Goal: Task Accomplishment & Management: Use online tool/utility

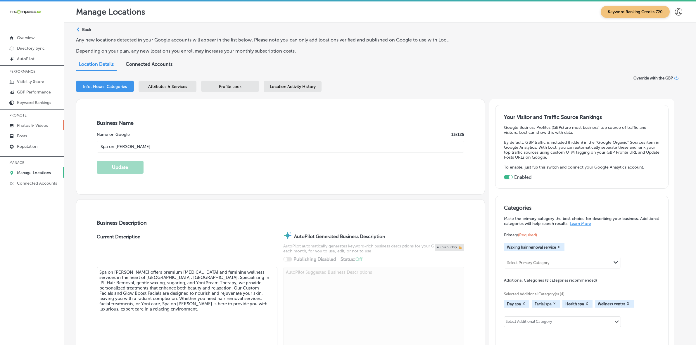
click at [40, 128] on p "Photos & Videos" at bounding box center [32, 125] width 31 height 5
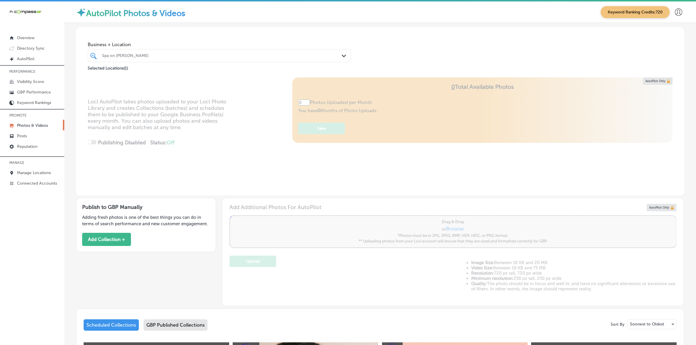
type input "5"
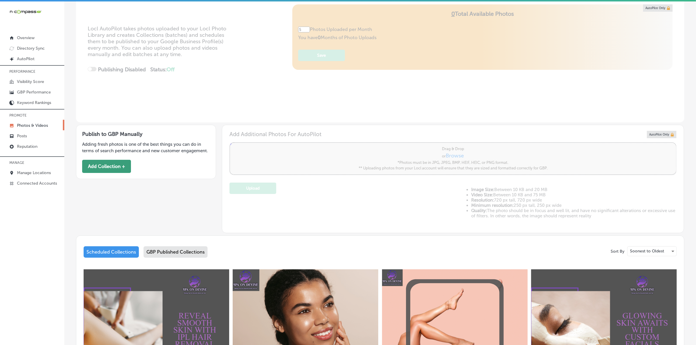
click at [96, 165] on button "Add Collection +" at bounding box center [106, 166] width 49 height 13
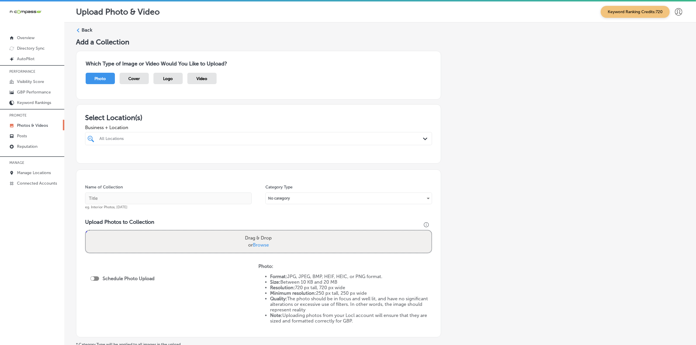
click at [183, 141] on div "All Locations" at bounding box center [261, 138] width 324 height 5
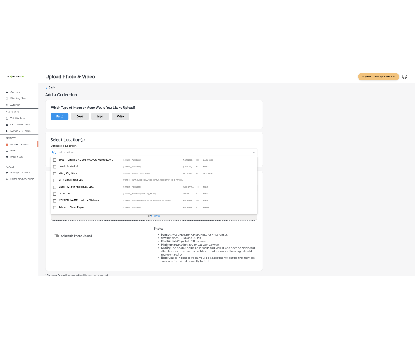
scroll to position [110, 0]
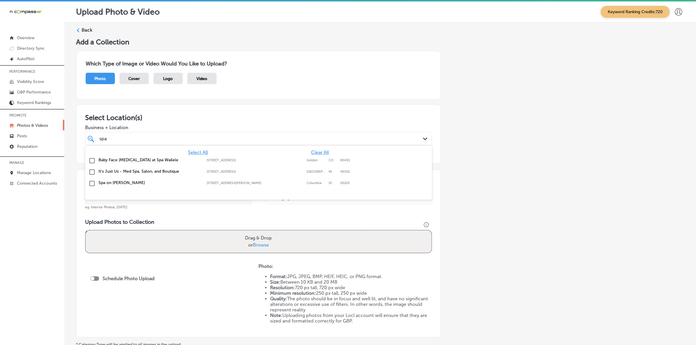
click at [213, 184] on label "[STREET_ADDRESS][PERSON_NAME]" at bounding box center [255, 183] width 97 height 4
type input "spa"
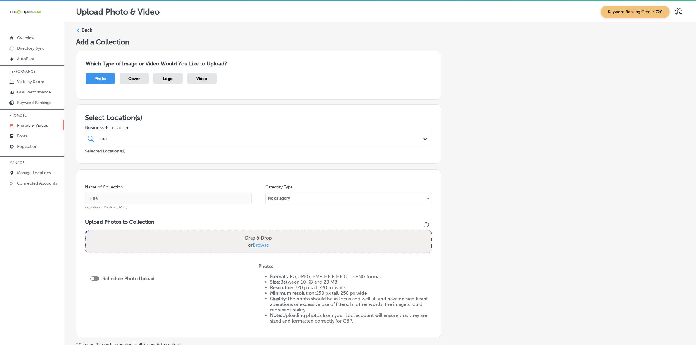
click at [472, 186] on div "Add a Collection Which Type of Image or Video Would You Like to Upload? Photo C…" at bounding box center [380, 206] width 608 height 336
click at [165, 198] on input "text" at bounding box center [168, 199] width 167 height 12
type input "Spa-on-[PERSON_NAME]"
click at [151, 202] on input "Spa-on-[PERSON_NAME]" at bounding box center [168, 199] width 167 height 12
click at [150, 202] on input "Spa-on-[PERSON_NAME]" at bounding box center [168, 199] width 167 height 12
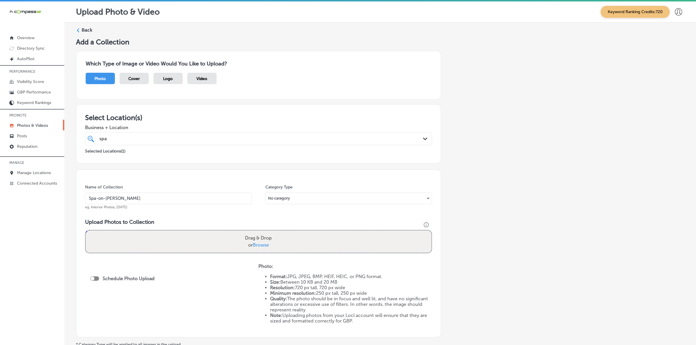
click at [150, 202] on input "Spa-on-[PERSON_NAME]" at bounding box center [168, 199] width 167 height 12
click at [464, 224] on div "Add a Collection Which Type of Image or Video Would You Like to Upload? Photo C…" at bounding box center [380, 206] width 608 height 336
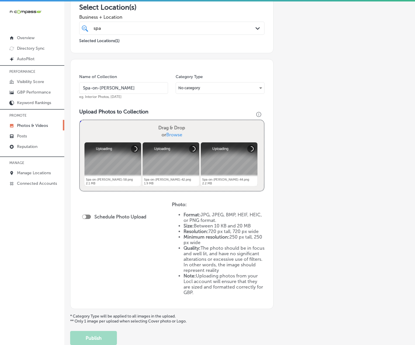
click at [86, 220] on div "Schedule Photo Upload" at bounding box center [115, 217] width 67 height 13
click at [87, 215] on div at bounding box center [86, 217] width 9 height 4
checkbox input "true"
click at [130, 239] on div "Publish Now Path Created with Sketch." at bounding box center [116, 238] width 58 height 6
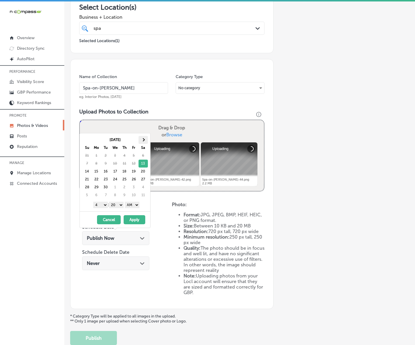
click at [142, 141] on span at bounding box center [143, 139] width 3 height 3
click at [103, 208] on select "1 2 3 4 5 6 7 8 9 10 11 12" at bounding box center [100, 205] width 15 height 6
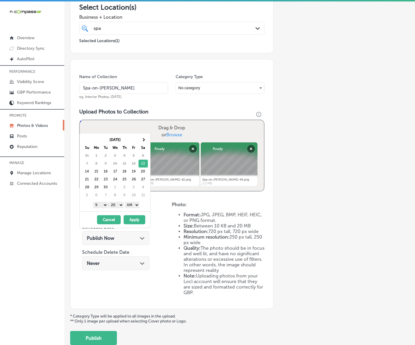
click at [119, 206] on select "00 10 20 30 40 50" at bounding box center [116, 205] width 15 height 6
click at [129, 205] on select "AM PM" at bounding box center [132, 205] width 15 height 6
click at [143, 139] on span at bounding box center [143, 139] width 3 height 3
click at [130, 220] on button "Apply" at bounding box center [135, 219] width 22 height 9
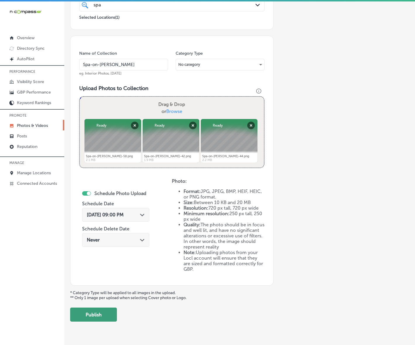
scroll to position [145, 0]
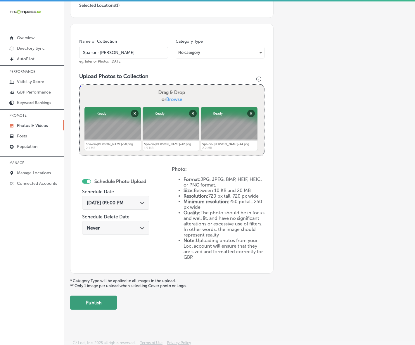
click at [104, 304] on button "Publish" at bounding box center [93, 303] width 47 height 14
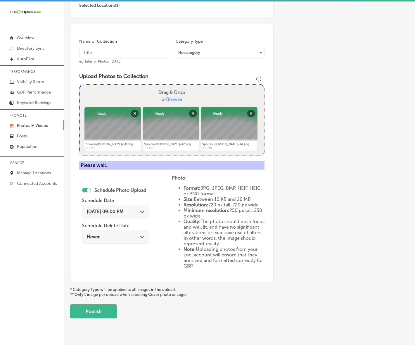
scroll to position [96, 0]
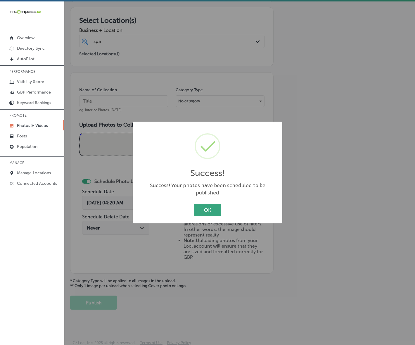
click at [217, 207] on button "OK" at bounding box center [207, 210] width 27 height 12
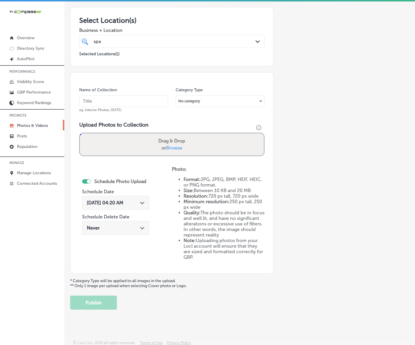
click at [146, 103] on input "text" at bounding box center [123, 101] width 89 height 12
paste input "Spa-on-[PERSON_NAME]"
type input "Spa-on-[PERSON_NAME]"
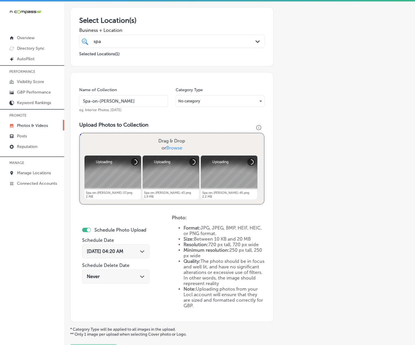
click at [122, 252] on span "[DATE] 04:20 AM" at bounding box center [105, 252] width 37 height 6
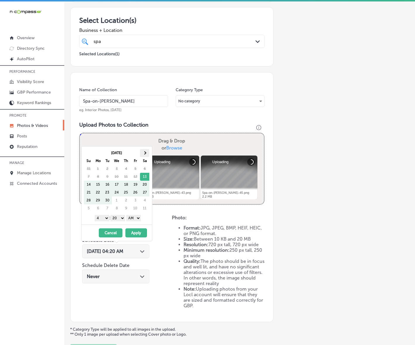
click at [149, 153] on th at bounding box center [144, 153] width 9 height 8
click at [104, 218] on select "1 2 3 4 5 6 7 8 9 10 11 12" at bounding box center [102, 218] width 15 height 6
click at [121, 219] on select "00 10 20 30 40 50" at bounding box center [118, 218] width 15 height 6
click at [139, 216] on select "AM PM" at bounding box center [133, 218] width 15 height 6
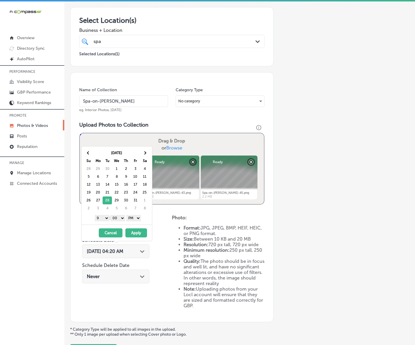
click at [136, 233] on button "Apply" at bounding box center [136, 232] width 22 height 9
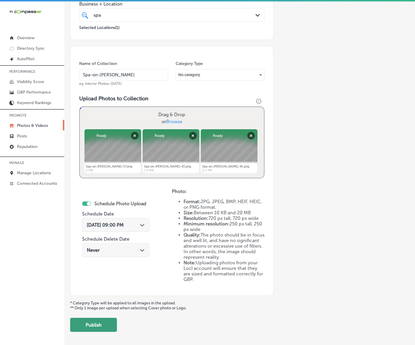
scroll to position [145, 0]
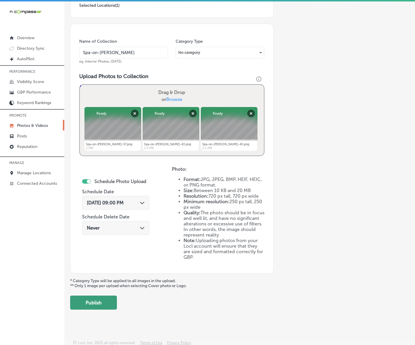
click at [104, 307] on button "Publish" at bounding box center [93, 303] width 47 height 14
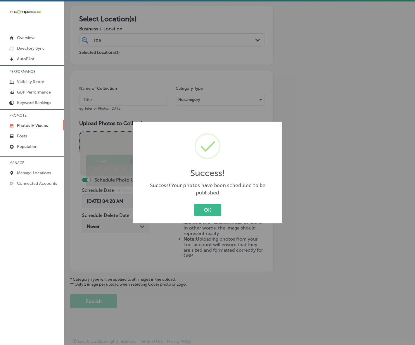
scroll to position [96, 0]
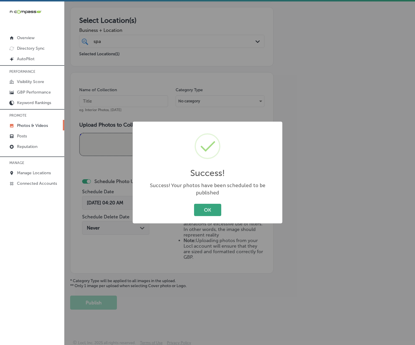
click at [209, 209] on button "OK" at bounding box center [207, 210] width 27 height 12
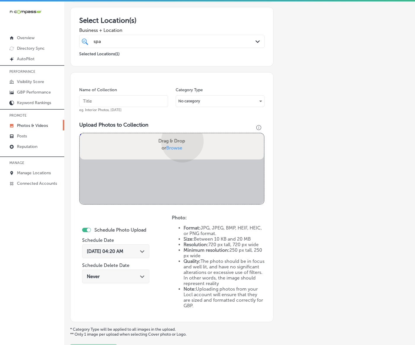
scroll to position [145, 0]
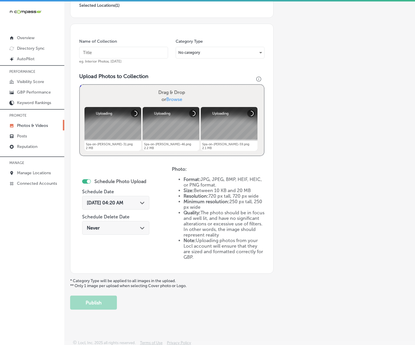
click at [141, 54] on input "text" at bounding box center [123, 53] width 89 height 12
paste input "Spa-on-[PERSON_NAME]"
type input "Spa-on-[PERSON_NAME]"
click at [123, 203] on span "[DATE] 04:20 AM" at bounding box center [105, 203] width 37 height 6
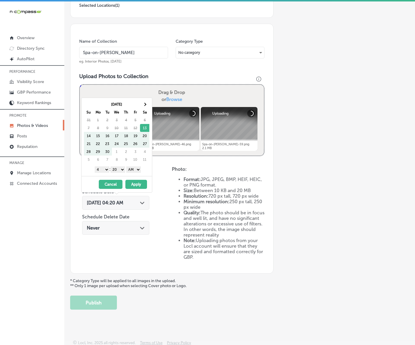
click at [144, 110] on th "Sa" at bounding box center [144, 112] width 9 height 8
click at [144, 107] on th at bounding box center [144, 104] width 9 height 8
click at [103, 172] on select "1 2 3 4 5 6 7 8 9 10 11 12" at bounding box center [102, 169] width 15 height 6
click at [119, 170] on select "00 10 20 30 40 50" at bounding box center [118, 169] width 15 height 6
click at [137, 170] on select "AM PM" at bounding box center [133, 169] width 15 height 6
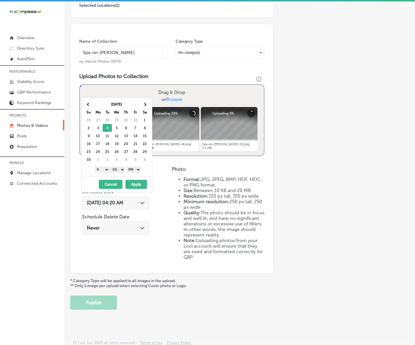
click at [134, 186] on button "Apply" at bounding box center [136, 184] width 22 height 9
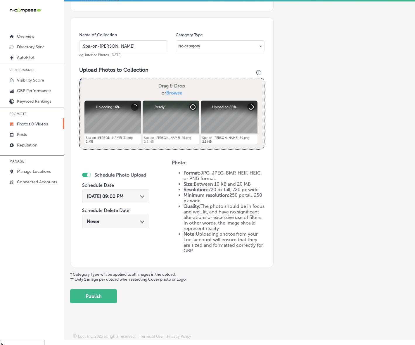
scroll to position [8, 0]
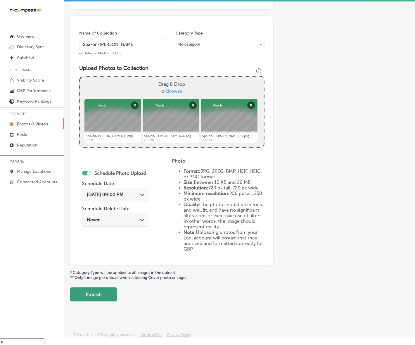
click at [106, 295] on button "Publish" at bounding box center [93, 294] width 47 height 14
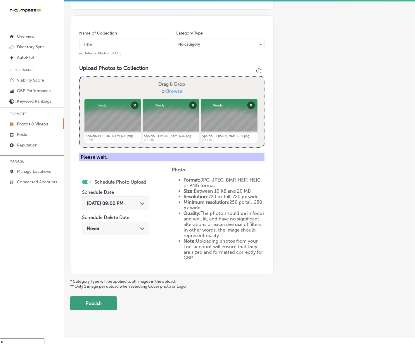
scroll to position [96, 0]
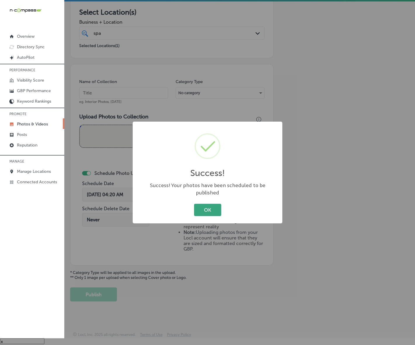
click at [208, 204] on button "OK" at bounding box center [207, 210] width 27 height 12
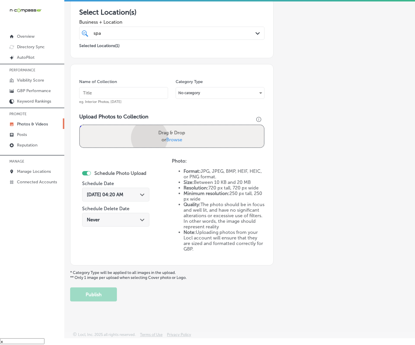
scroll to position [145, 0]
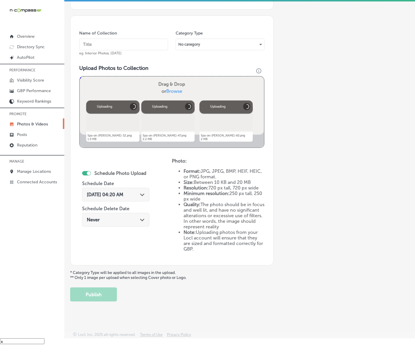
click at [151, 45] on input "text" at bounding box center [123, 45] width 89 height 12
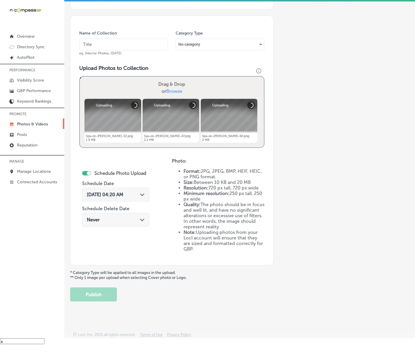
paste input "Spa-on-[PERSON_NAME]"
type input "Spa-on-[PERSON_NAME]"
click at [144, 192] on div "Path Created with Sketch." at bounding box center [142, 194] width 5 height 5
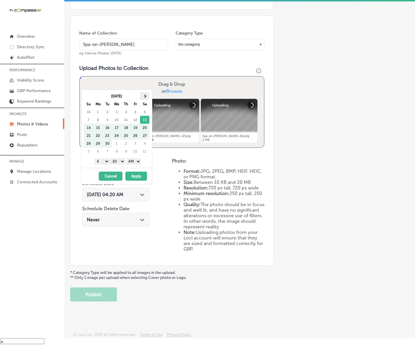
click at [144, 94] on th at bounding box center [144, 96] width 9 height 8
click at [103, 162] on select "1 2 3 4 5 6 7 8 9 10 11 12" at bounding box center [102, 161] width 15 height 6
click at [118, 161] on select "00 10 20 30 40 50" at bounding box center [118, 161] width 15 height 6
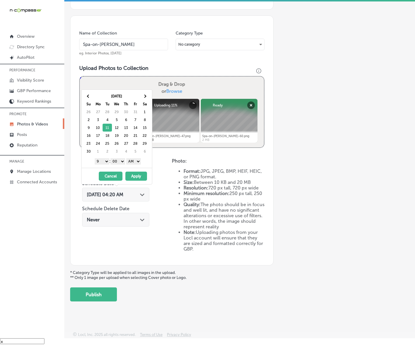
click at [133, 163] on select "AM PM" at bounding box center [133, 161] width 15 height 6
click at [135, 176] on button "Apply" at bounding box center [136, 176] width 22 height 9
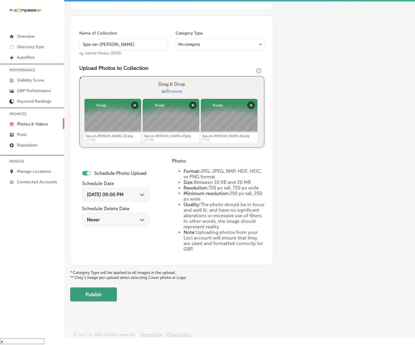
click at [112, 296] on button "Publish" at bounding box center [93, 294] width 47 height 14
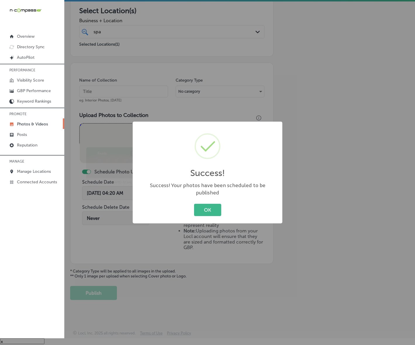
scroll to position [96, 0]
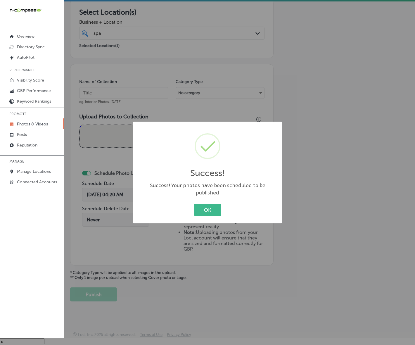
click at [194, 204] on button "OK" at bounding box center [207, 210] width 27 height 12
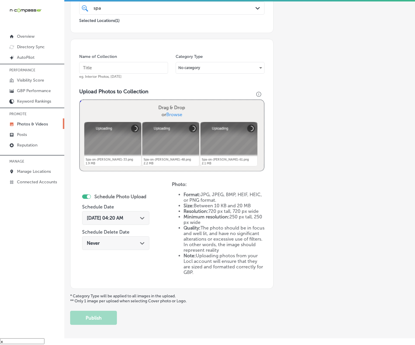
scroll to position [108, 0]
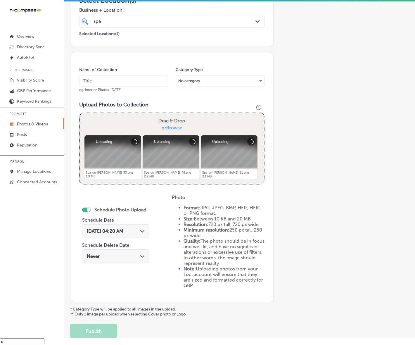
click at [151, 81] on input "text" at bounding box center [123, 81] width 89 height 12
paste input "Spa-on-[PERSON_NAME]"
type input "Spa-on-[PERSON_NAME]"
click at [145, 234] on div "[DATE] 04:20 AM Path Created with Sketch." at bounding box center [115, 231] width 67 height 14
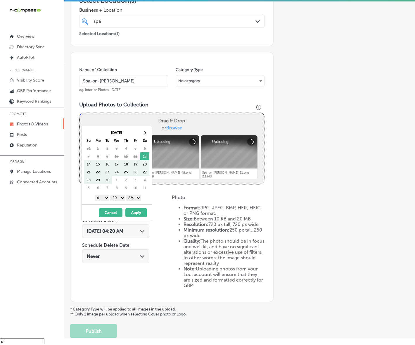
click at [145, 137] on th "Sa" at bounding box center [144, 141] width 9 height 8
click at [145, 135] on th at bounding box center [144, 133] width 9 height 8
click at [104, 200] on select "1 2 3 4 5 6 7 8 9 10 11 12" at bounding box center [102, 198] width 15 height 6
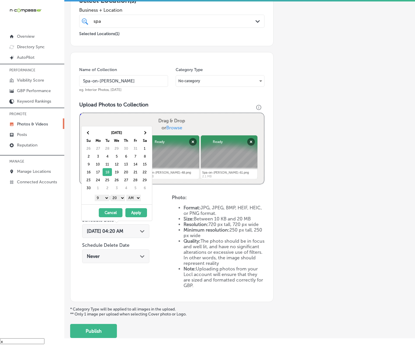
click at [117, 200] on select "00 10 20 30 40 50" at bounding box center [118, 198] width 15 height 6
click at [133, 198] on select "AM PM" at bounding box center [133, 198] width 15 height 6
click at [135, 211] on button "Apply" at bounding box center [136, 212] width 22 height 9
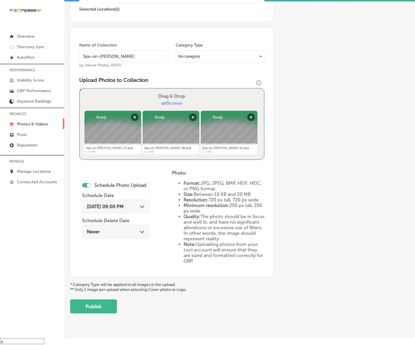
scroll to position [145, 0]
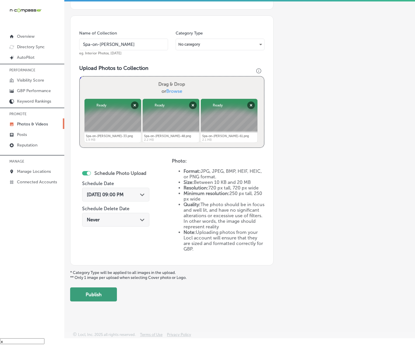
click at [111, 293] on button "Publish" at bounding box center [93, 294] width 47 height 14
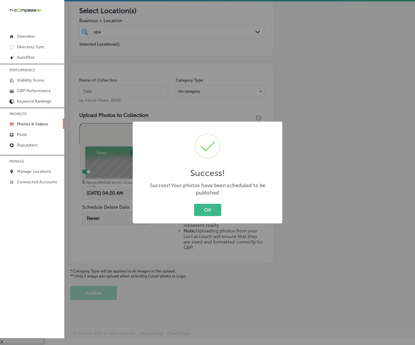
scroll to position [96, 0]
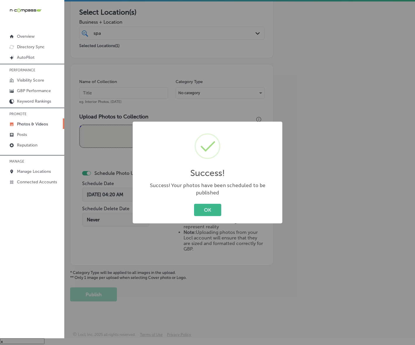
click at [194, 204] on button "OK" at bounding box center [207, 210] width 27 height 12
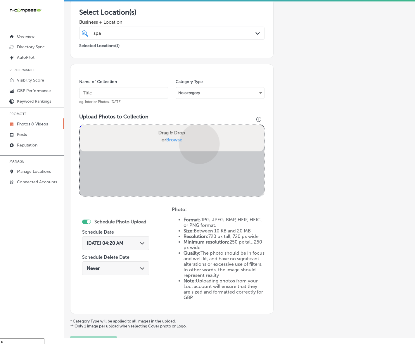
scroll to position [145, 0]
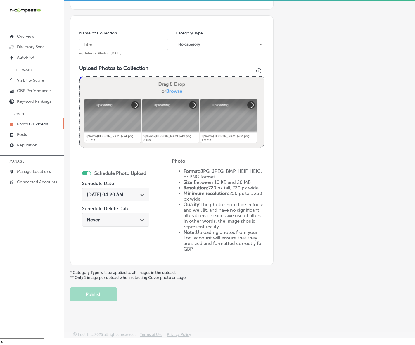
click at [153, 46] on input "text" at bounding box center [123, 45] width 89 height 12
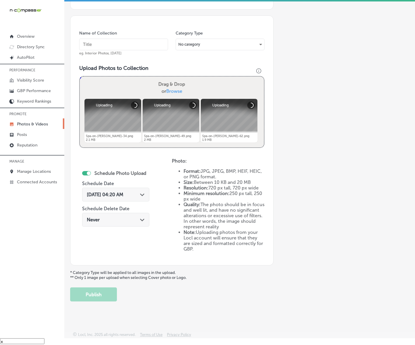
paste input "Spa-on-[PERSON_NAME]"
type input "Spa-on-[PERSON_NAME]"
drag, startPoint x: 140, startPoint y: 195, endPoint x: 145, endPoint y: 179, distance: 16.9
click at [140, 195] on div "[DATE] 04:20 AM Path Created with Sketch." at bounding box center [116, 195] width 58 height 6
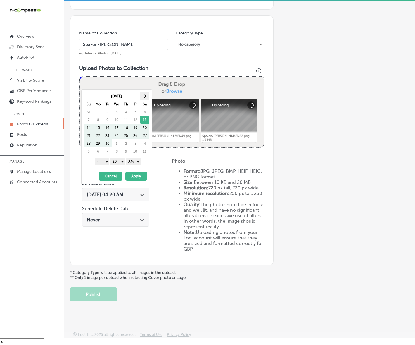
click at [145, 95] on span at bounding box center [144, 95] width 3 height 3
click at [105, 164] on select "1 2 3 4 5 6 7 8 9 10 11 12" at bounding box center [102, 161] width 15 height 6
drag, startPoint x: 120, startPoint y: 159, endPoint x: 121, endPoint y: 164, distance: 4.8
click at [120, 159] on select "00 10 20 30 40 50" at bounding box center [118, 161] width 15 height 6
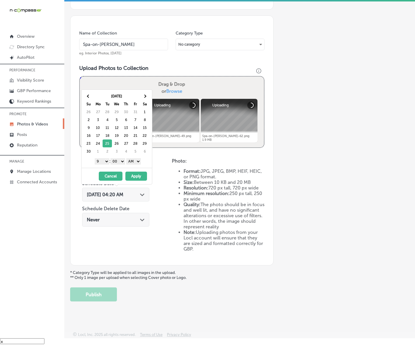
click at [129, 162] on select "AM PM" at bounding box center [133, 161] width 15 height 6
click at [132, 176] on button "Apply" at bounding box center [136, 176] width 22 height 9
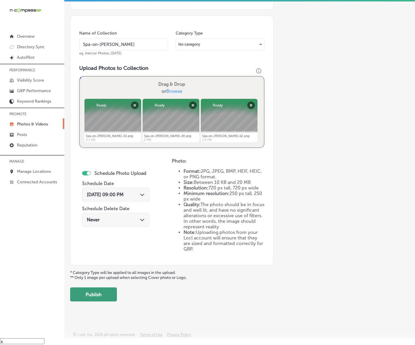
click at [106, 295] on button "Publish" at bounding box center [93, 294] width 47 height 14
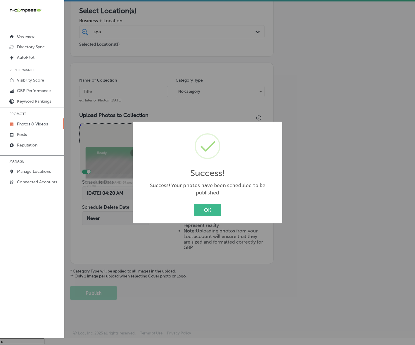
scroll to position [96, 0]
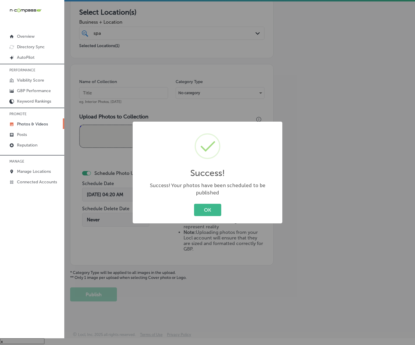
click at [194, 204] on button "OK" at bounding box center [207, 210] width 27 height 12
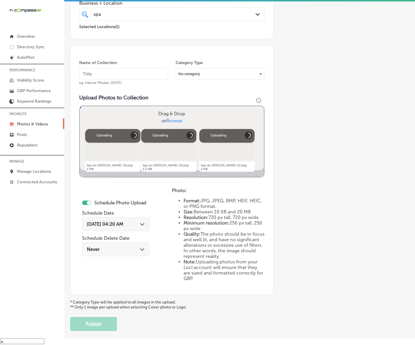
scroll to position [108, 0]
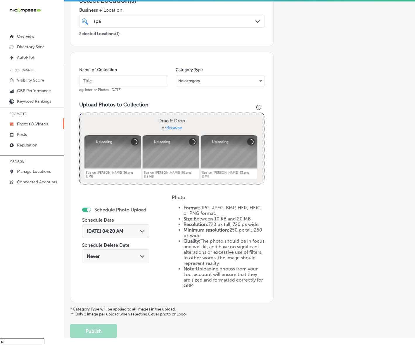
click at [154, 81] on input "text" at bounding box center [123, 81] width 89 height 12
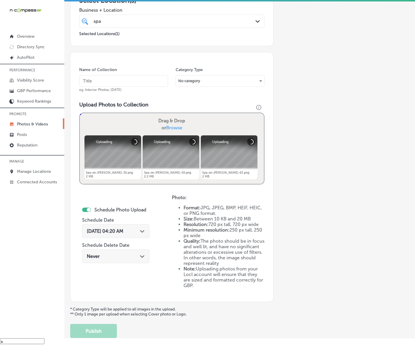
paste input "Spa-on-[PERSON_NAME]"
type input "Spa-on-[PERSON_NAME]"
click at [142, 230] on polygon at bounding box center [142, 231] width 4 height 3
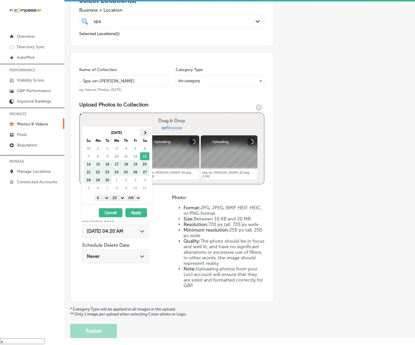
click at [144, 135] on th at bounding box center [144, 133] width 9 height 8
click at [103, 200] on select "1 2 3 4 5 6 7 8 9 10 11 12" at bounding box center [102, 198] width 15 height 6
click at [103, 199] on select "1 2 3 4 5 6 7 8 9 10 11 12" at bounding box center [102, 198] width 15 height 6
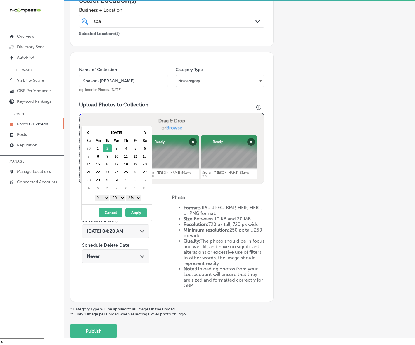
click at [122, 199] on select "00 10 20 30 40 50" at bounding box center [118, 198] width 15 height 6
click at [132, 199] on select "AM PM" at bounding box center [133, 198] width 15 height 6
click at [137, 213] on button "Apply" at bounding box center [136, 212] width 22 height 9
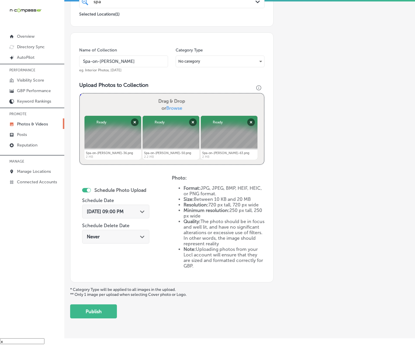
scroll to position [145, 0]
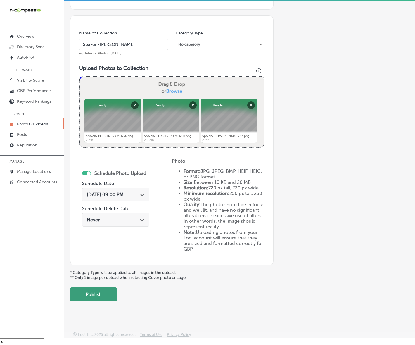
click at [94, 287] on button "Publish" at bounding box center [93, 294] width 47 height 14
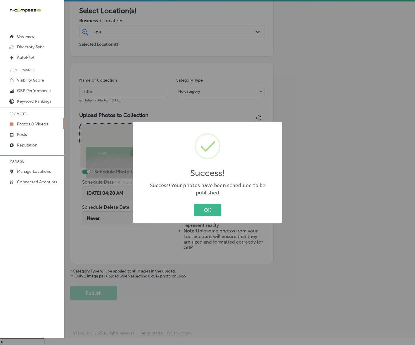
scroll to position [96, 0]
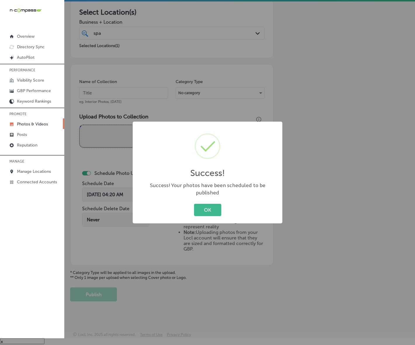
click at [194, 204] on button "OK" at bounding box center [207, 210] width 27 height 12
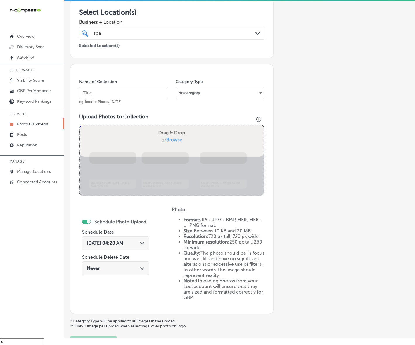
scroll to position [145, 0]
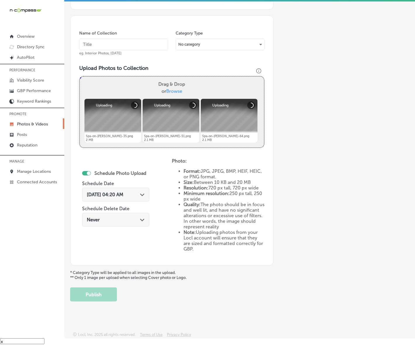
click at [150, 43] on input "text" at bounding box center [123, 45] width 89 height 12
paste input "Spa-on-[PERSON_NAME]"
type input "Spa-on-[PERSON_NAME]"
click at [137, 195] on div "[DATE] 04:20 AM Path Created with Sketch." at bounding box center [116, 195] width 58 height 6
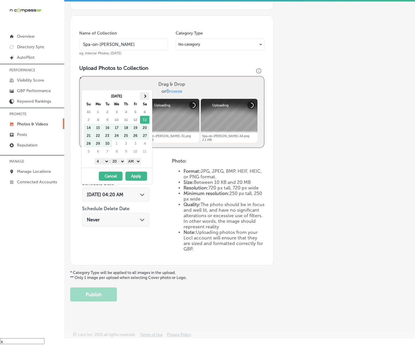
click at [144, 97] on th at bounding box center [144, 96] width 9 height 8
click at [102, 163] on select "1 2 3 4 5 6 7 8 9 10 11 12" at bounding box center [102, 161] width 15 height 6
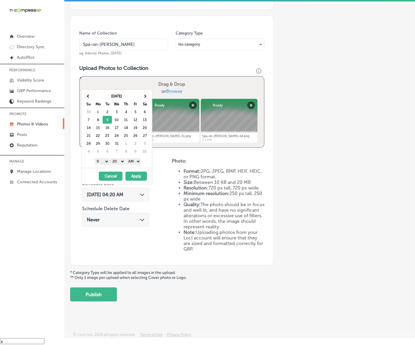
click at [122, 162] on select "00 10 20 30 40 50" at bounding box center [118, 161] width 15 height 6
click at [138, 163] on select "AM PM" at bounding box center [133, 161] width 15 height 6
click at [134, 175] on button "Apply" at bounding box center [136, 176] width 22 height 9
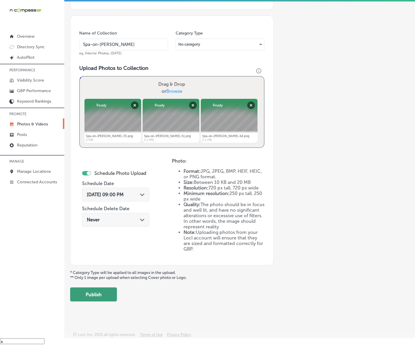
click at [113, 292] on button "Publish" at bounding box center [93, 294] width 47 height 14
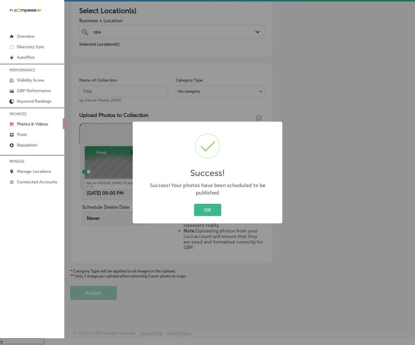
scroll to position [96, 0]
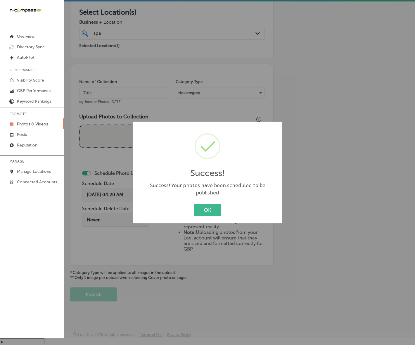
click at [194, 204] on button "OK" at bounding box center [207, 210] width 27 height 12
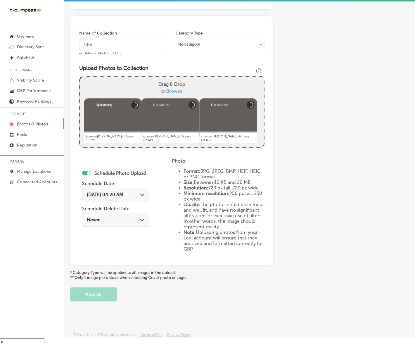
scroll to position [108, 0]
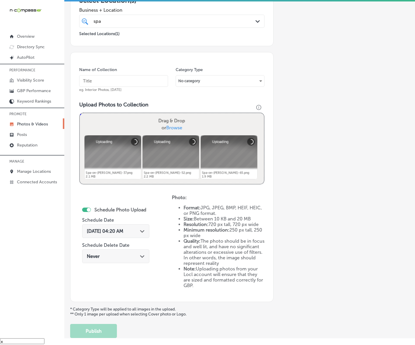
click at [156, 81] on input "text" at bounding box center [123, 81] width 89 height 12
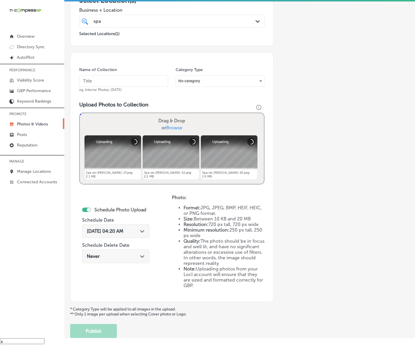
paste input "Spa-on-[PERSON_NAME]"
type input "Spa-on-[PERSON_NAME]"
click at [144, 230] on icon "Path Created with Sketch." at bounding box center [142, 231] width 4 height 3
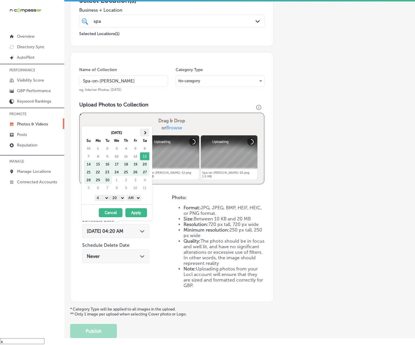
click at [148, 134] on th at bounding box center [144, 133] width 9 height 8
click at [148, 135] on th at bounding box center [144, 133] width 9 height 8
click at [103, 198] on select "1 2 3 4 5 6 7 8 9 10 11 12" at bounding box center [102, 198] width 15 height 6
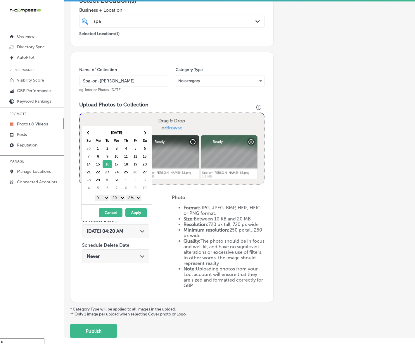
click at [123, 198] on select "00 10 20 30 40 50" at bounding box center [118, 198] width 15 height 6
click at [132, 201] on div "1 2 3 4 5 6 7 8 9 10 11 12 : 00 10 20 30 40 50 AM PM" at bounding box center [118, 197] width 68 height 9
click at [132, 213] on button "Apply" at bounding box center [136, 212] width 22 height 9
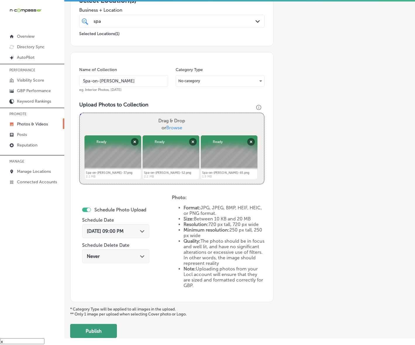
click at [99, 329] on button "Publish" at bounding box center [93, 331] width 47 height 14
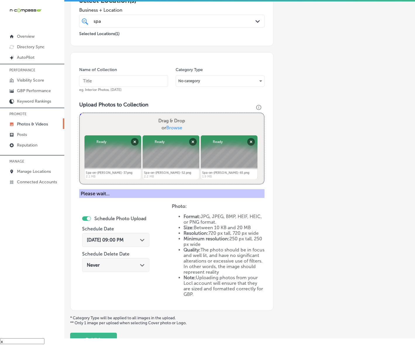
scroll to position [96, 0]
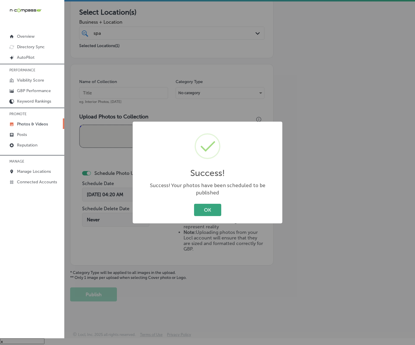
click at [215, 204] on button "OK" at bounding box center [207, 210] width 27 height 12
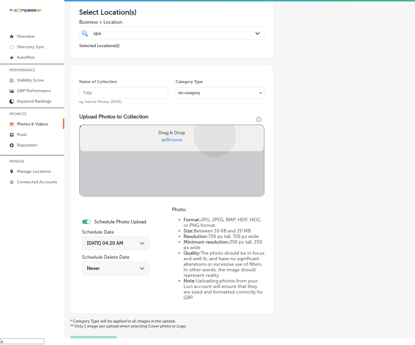
scroll to position [108, 0]
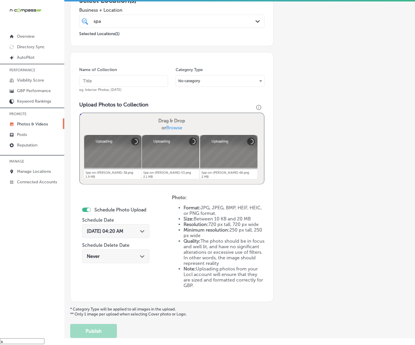
click at [146, 82] on input "text" at bounding box center [123, 81] width 89 height 12
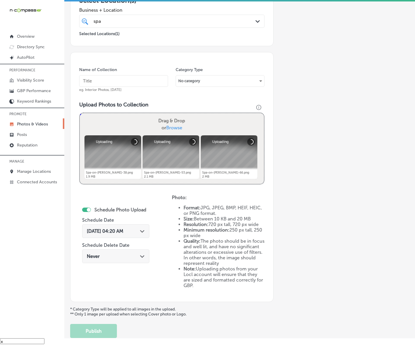
paste input "Spa-on-[PERSON_NAME]"
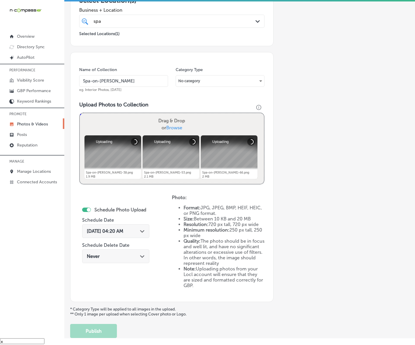
type input "Spa-on-[PERSON_NAME]"
click at [141, 235] on div "[DATE] 04:20 AM Path Created with Sketch." at bounding box center [115, 231] width 67 height 14
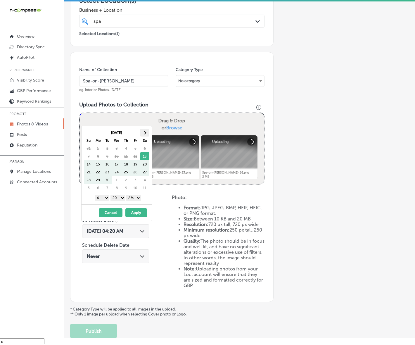
click at [146, 132] on th at bounding box center [144, 133] width 9 height 8
click at [144, 134] on span at bounding box center [144, 132] width 3 height 3
drag, startPoint x: 106, startPoint y: 198, endPoint x: 105, endPoint y: 201, distance: 2.9
click at [106, 198] on select "1 2 3 4 5 6 7 8 9 10 11 12" at bounding box center [102, 198] width 15 height 6
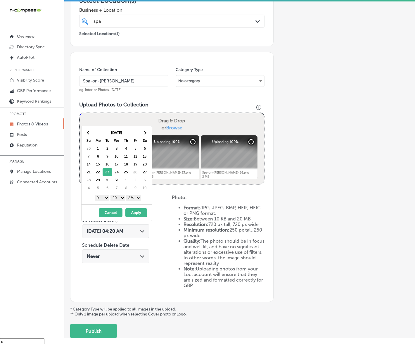
click at [125, 196] on select "00 10 20 30 40 50" at bounding box center [118, 198] width 15 height 6
click at [134, 198] on select "AM PM" at bounding box center [133, 198] width 15 height 6
click at [135, 214] on button "Apply" at bounding box center [136, 212] width 22 height 9
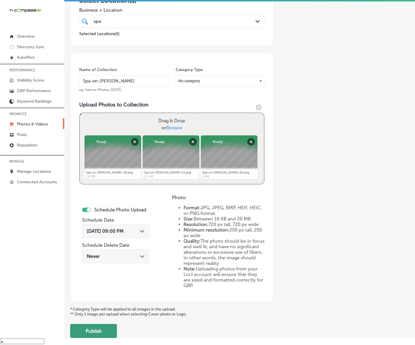
click at [97, 324] on button "Publish" at bounding box center [93, 331] width 47 height 14
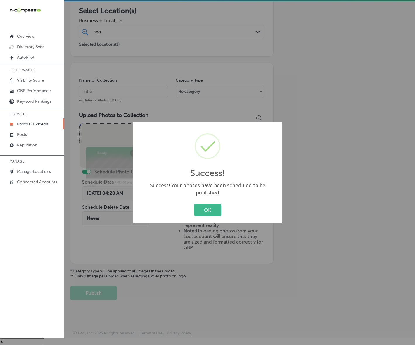
scroll to position [96, 0]
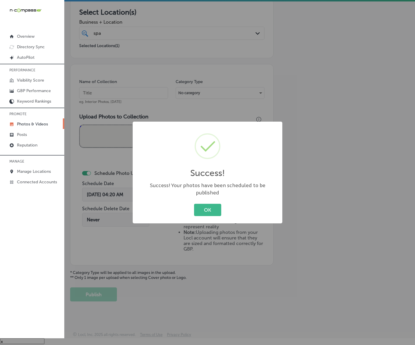
click at [194, 204] on button "OK" at bounding box center [207, 210] width 27 height 12
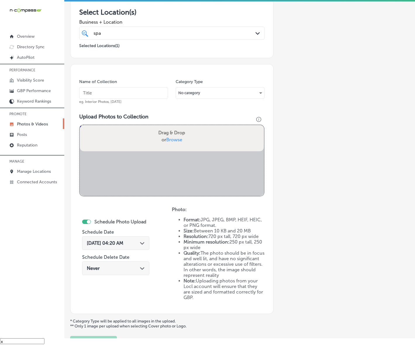
scroll to position [108, 0]
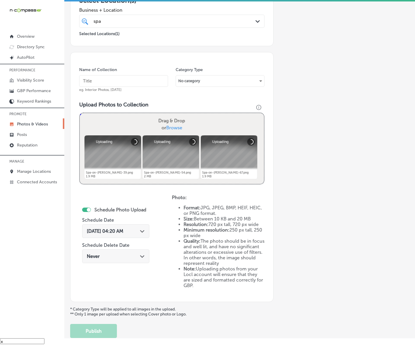
click at [145, 75] on input "text" at bounding box center [123, 81] width 89 height 12
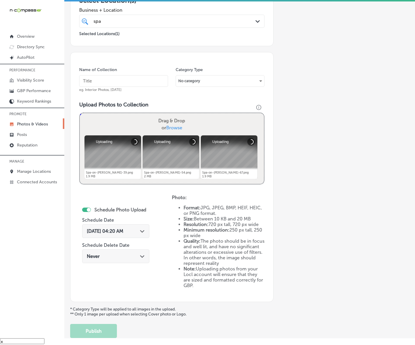
paste input "Spa-on-[PERSON_NAME]"
type input "Spa-on-[PERSON_NAME]"
click at [144, 234] on div "[DATE] 04:20 AM Path Created with Sketch." at bounding box center [115, 231] width 67 height 14
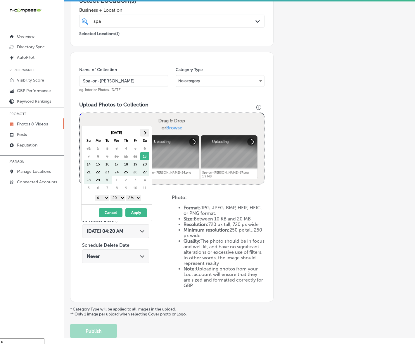
click at [147, 133] on th at bounding box center [144, 133] width 9 height 8
click at [103, 200] on select "1 2 3 4 5 6 7 8 9 10 11 12" at bounding box center [102, 198] width 15 height 6
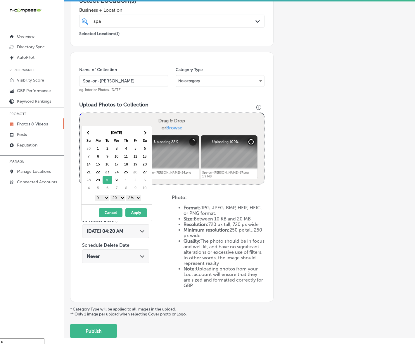
click at [118, 194] on div "1 2 3 4 5 6 7 8 9 10 11 12 : 00 10 20 30 40 50 AM PM" at bounding box center [118, 197] width 68 height 9
click at [118, 196] on select "00 10 20 30 40 50" at bounding box center [118, 198] width 15 height 6
drag, startPoint x: 135, startPoint y: 201, endPoint x: 135, endPoint y: 206, distance: 4.4
click at [135, 201] on div "1 2 3 4 5 6 7 8 9 10 11 12 : 00 10 20 30 40 50 AM PM" at bounding box center [118, 197] width 68 height 9
click at [137, 199] on select "AM PM" at bounding box center [133, 198] width 15 height 6
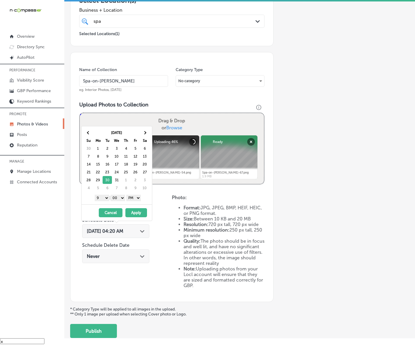
click at [136, 211] on button "Apply" at bounding box center [136, 212] width 22 height 9
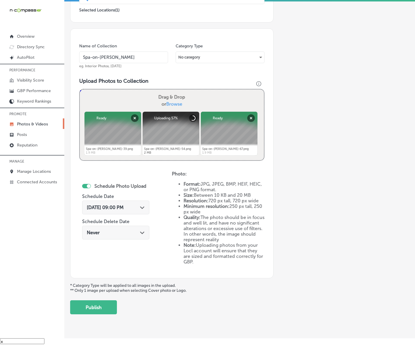
scroll to position [145, 0]
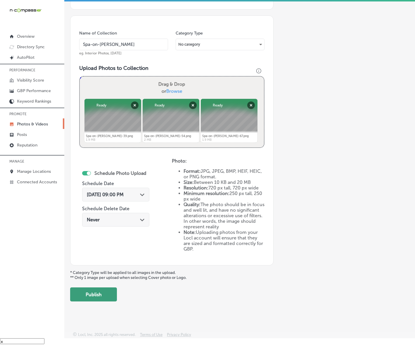
click at [109, 292] on button "Publish" at bounding box center [93, 294] width 47 height 14
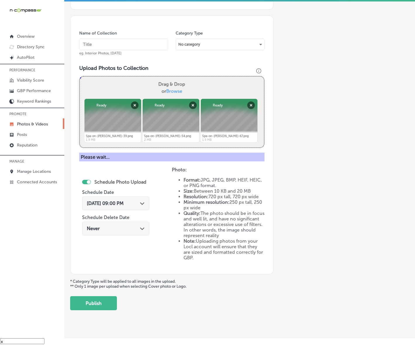
scroll to position [96, 0]
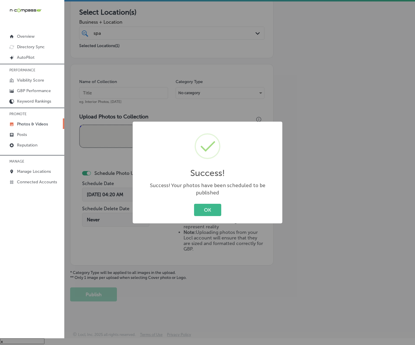
click at [194, 204] on button "OK" at bounding box center [207, 210] width 27 height 12
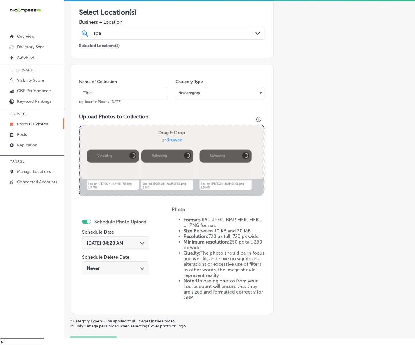
scroll to position [145, 0]
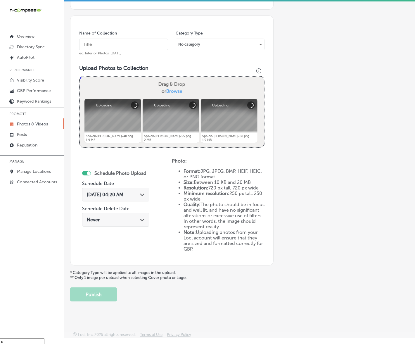
click at [151, 37] on div "Name of Collection eg. Interior Photos, [DATE]" at bounding box center [123, 42] width 89 height 25
click at [153, 42] on input "text" at bounding box center [123, 45] width 89 height 12
paste input "Spa-on-[PERSON_NAME]"
type input "Spa-on-[PERSON_NAME]"
click at [139, 192] on div "[DATE] 04:20 AM Path Created with Sketch." at bounding box center [116, 195] width 58 height 6
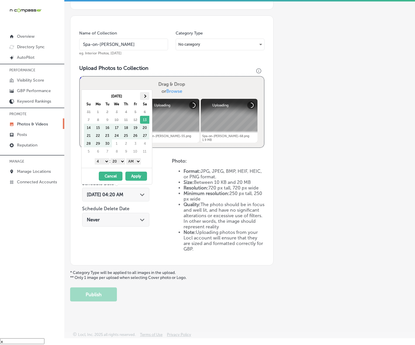
click at [146, 97] on th at bounding box center [144, 96] width 9 height 8
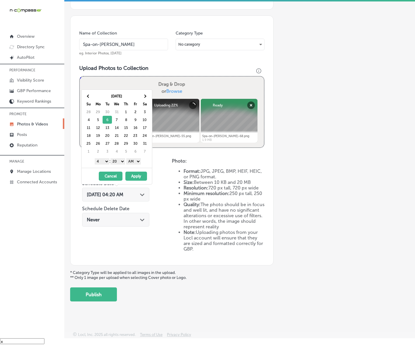
click at [105, 161] on select "1 2 3 4 5 6 7 8 9 10 11 12" at bounding box center [102, 161] width 15 height 6
click at [118, 160] on select "00 10 20 30 40 50" at bounding box center [118, 161] width 15 height 6
click at [134, 164] on select "AM PM" at bounding box center [133, 161] width 15 height 6
click at [135, 176] on button "Apply" at bounding box center [136, 176] width 22 height 9
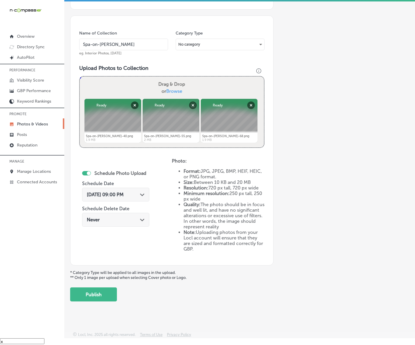
click at [110, 293] on button "Publish" at bounding box center [93, 294] width 47 height 14
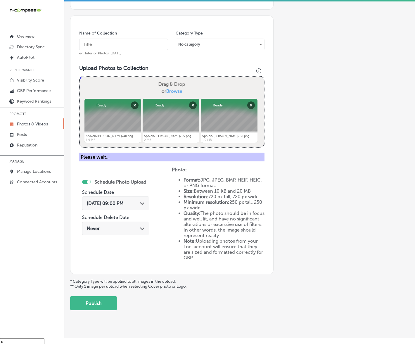
scroll to position [96, 0]
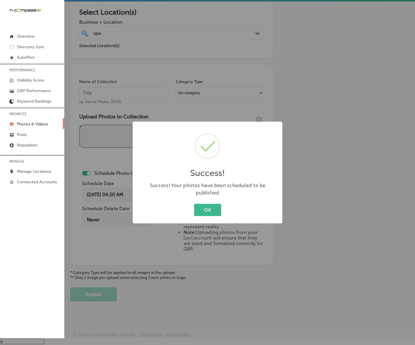
click at [194, 204] on button "OK" at bounding box center [207, 210] width 27 height 12
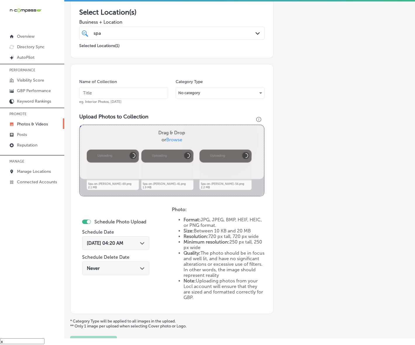
scroll to position [145, 0]
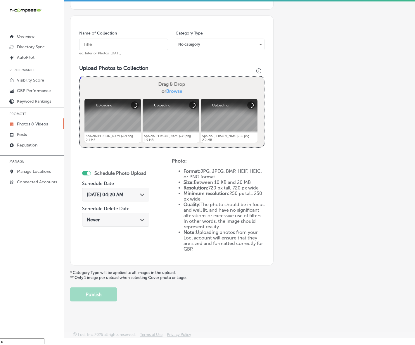
click at [140, 45] on input "text" at bounding box center [123, 45] width 89 height 12
paste input "Spa-on-[PERSON_NAME]"
type input "Spa-on-[PERSON_NAME]"
click at [134, 198] on div "[DATE] 04:20 AM Path Created with Sketch." at bounding box center [115, 195] width 67 height 14
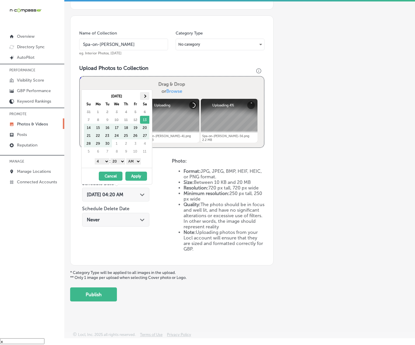
click at [145, 96] on span at bounding box center [144, 95] width 3 height 3
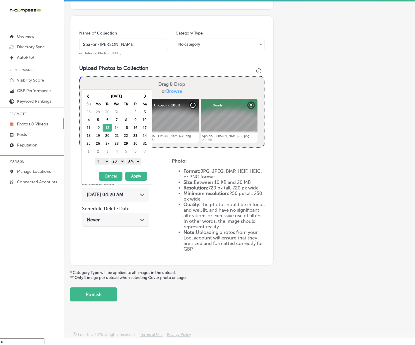
click at [104, 163] on select "1 2 3 4 5 6 7 8 9 10 11 12" at bounding box center [102, 161] width 15 height 6
click at [119, 158] on div "1 2 3 4 5 6 7 8 9 10 11 12 : 00 10 20 30 40 50 AM PM" at bounding box center [118, 161] width 68 height 9
click at [119, 163] on select "00 10 20 30 40 50" at bounding box center [118, 161] width 15 height 6
click at [139, 158] on div "1 2 3 4 5 6 7 8 9 10 11 12 : 00 10 20 30 40 50 AM PM" at bounding box center [118, 161] width 68 height 9
click at [138, 162] on select "AM PM" at bounding box center [133, 161] width 15 height 6
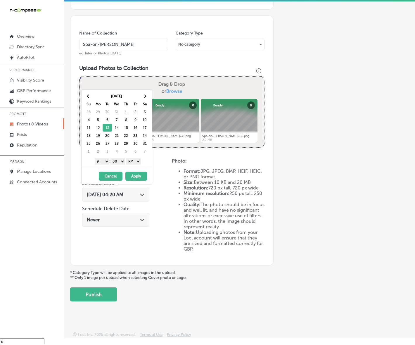
click at [135, 175] on button "Apply" at bounding box center [136, 176] width 22 height 9
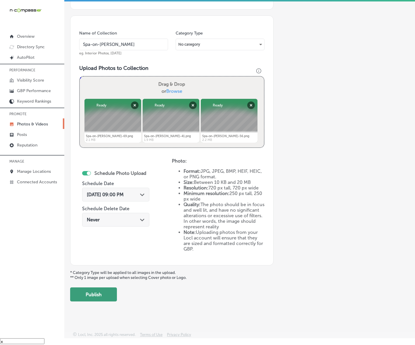
click at [99, 296] on button "Publish" at bounding box center [93, 294] width 47 height 14
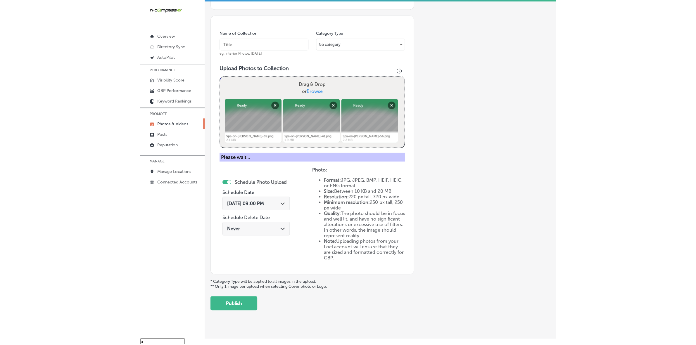
scroll to position [96, 0]
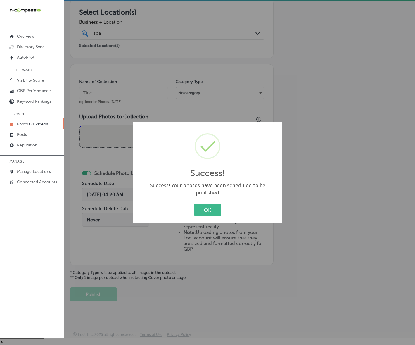
click at [194, 204] on button "OK" at bounding box center [207, 210] width 27 height 12
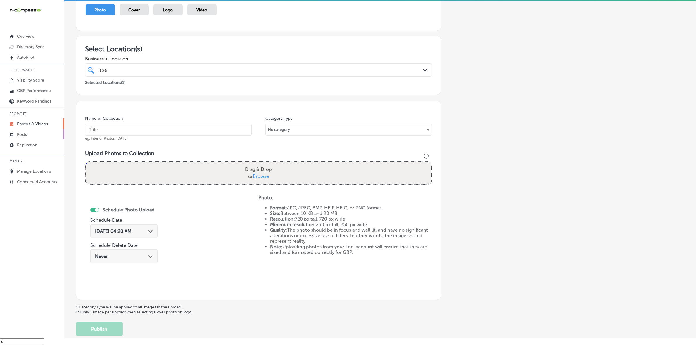
scroll to position [0, 0]
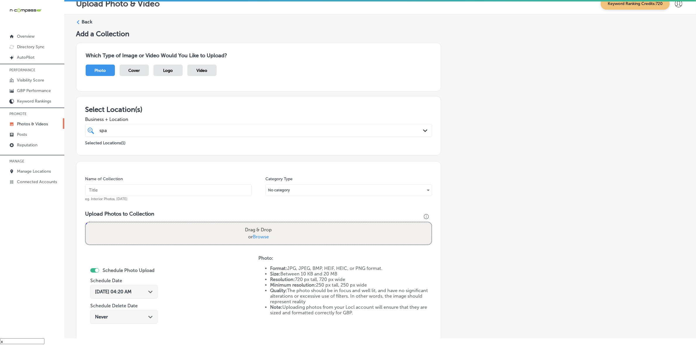
click at [43, 127] on p "Photos & Videos" at bounding box center [32, 124] width 31 height 5
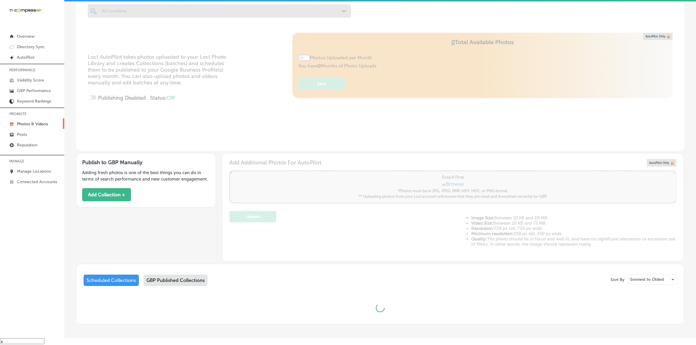
scroll to position [61, 0]
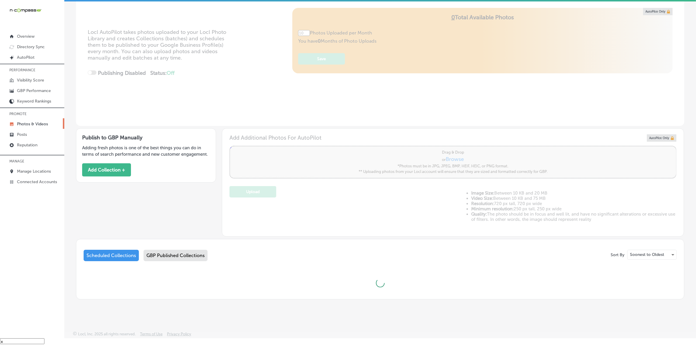
type input "5"
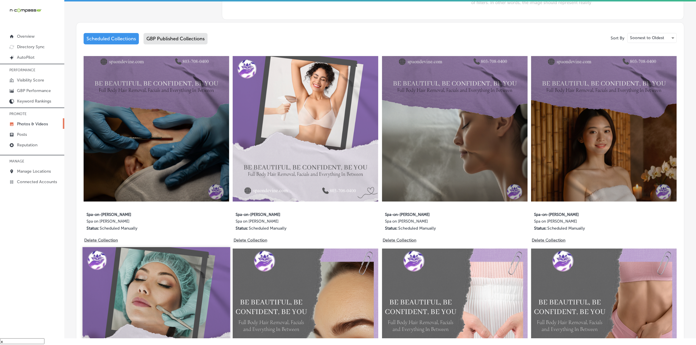
scroll to position [281, 0]
